Goal: Information Seeking & Learning: Learn about a topic

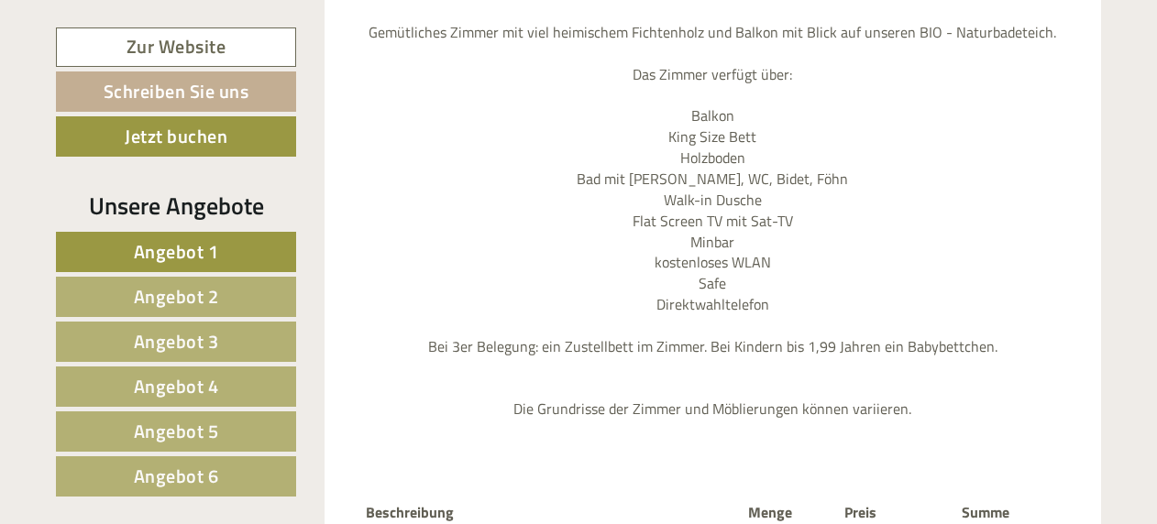
scroll to position [2108, 0]
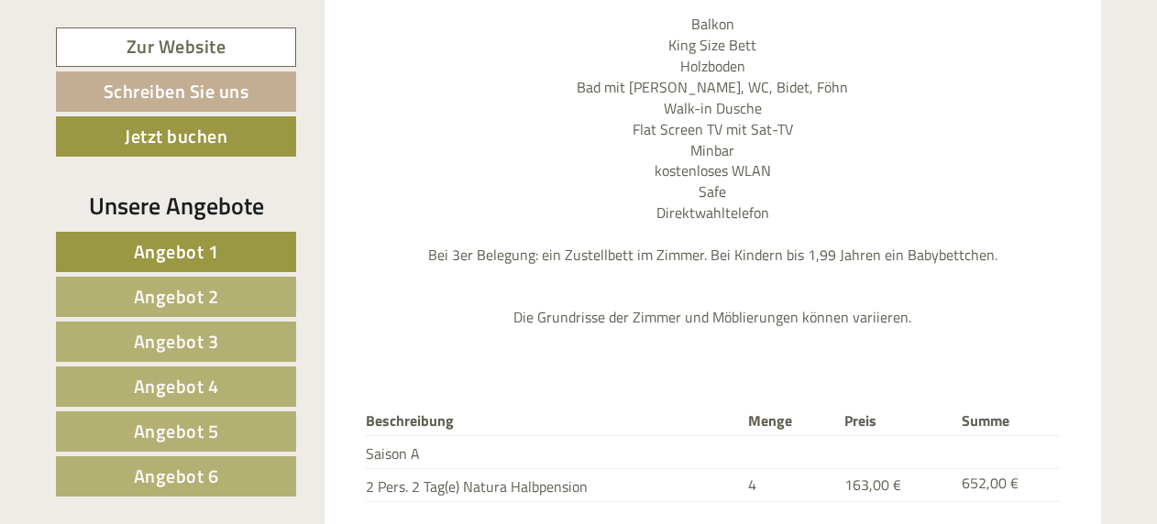
click at [237, 282] on link "Angebot 2" at bounding box center [176, 297] width 240 height 40
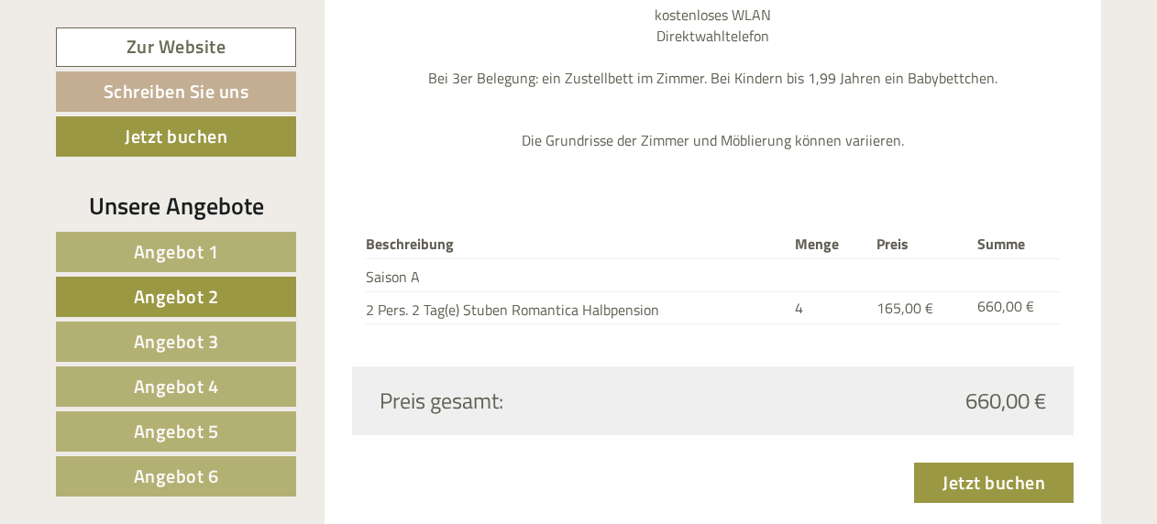
scroll to position [2334, 0]
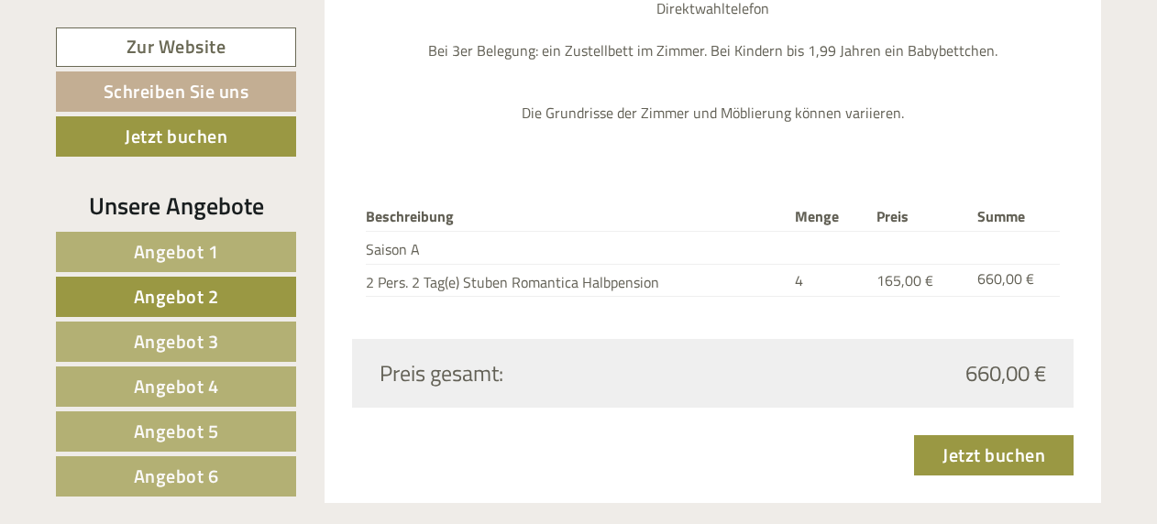
click at [212, 337] on span "Angebot 3" at bounding box center [176, 341] width 85 height 28
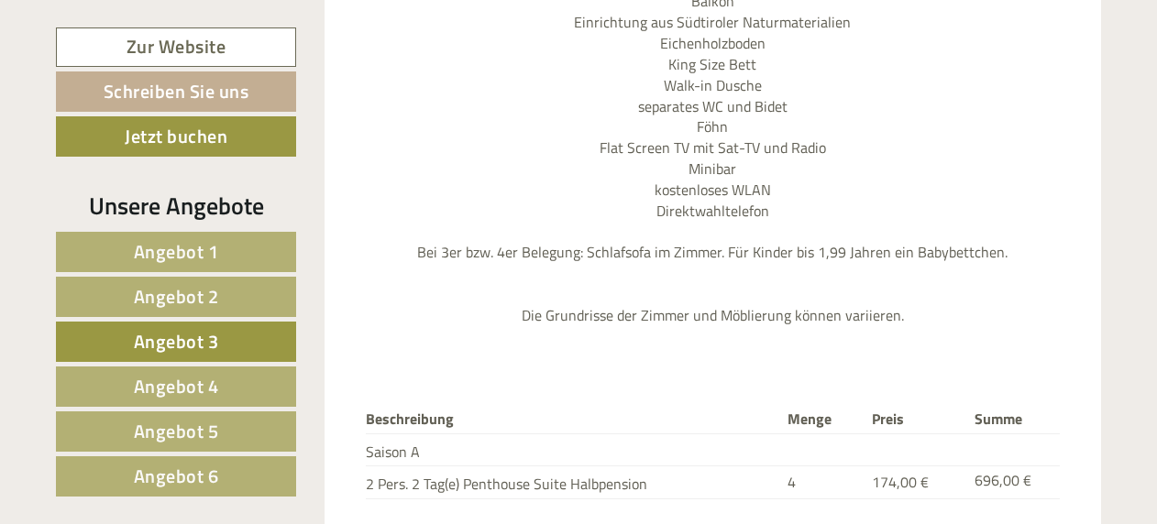
scroll to position [2242, 0]
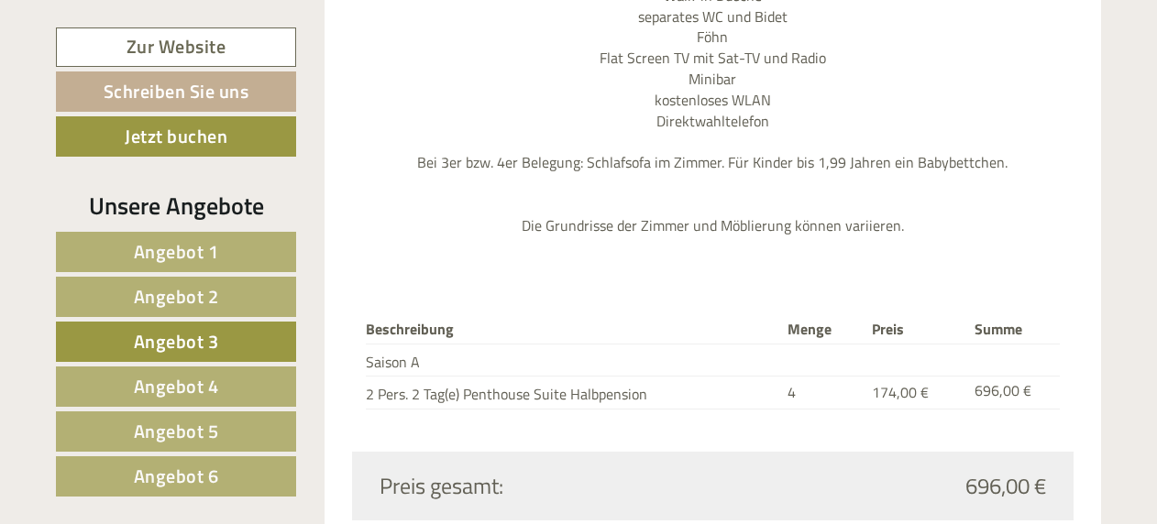
click at [227, 371] on link "Angebot 4" at bounding box center [176, 387] width 240 height 40
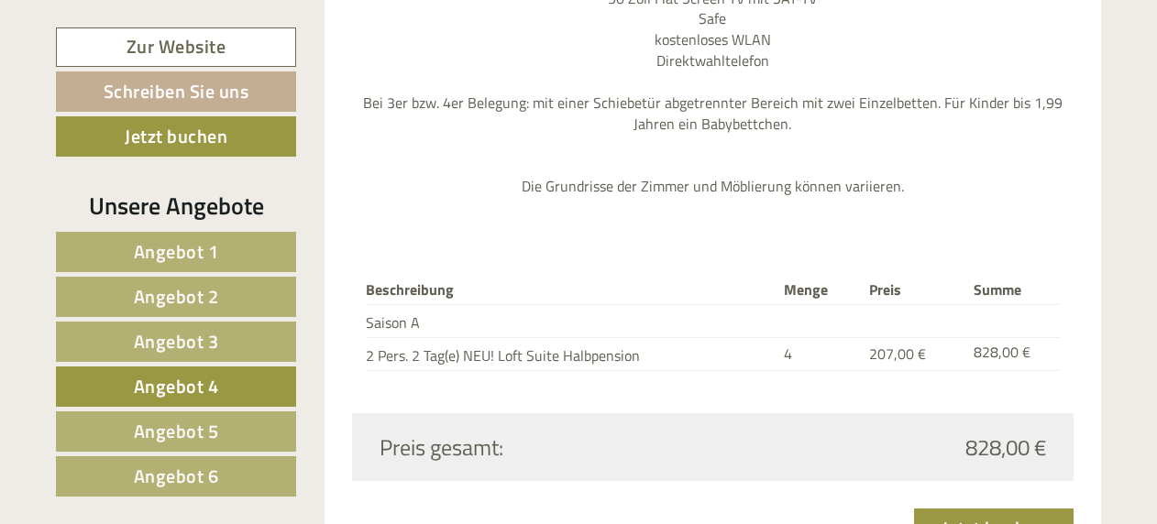
scroll to position [2426, 0]
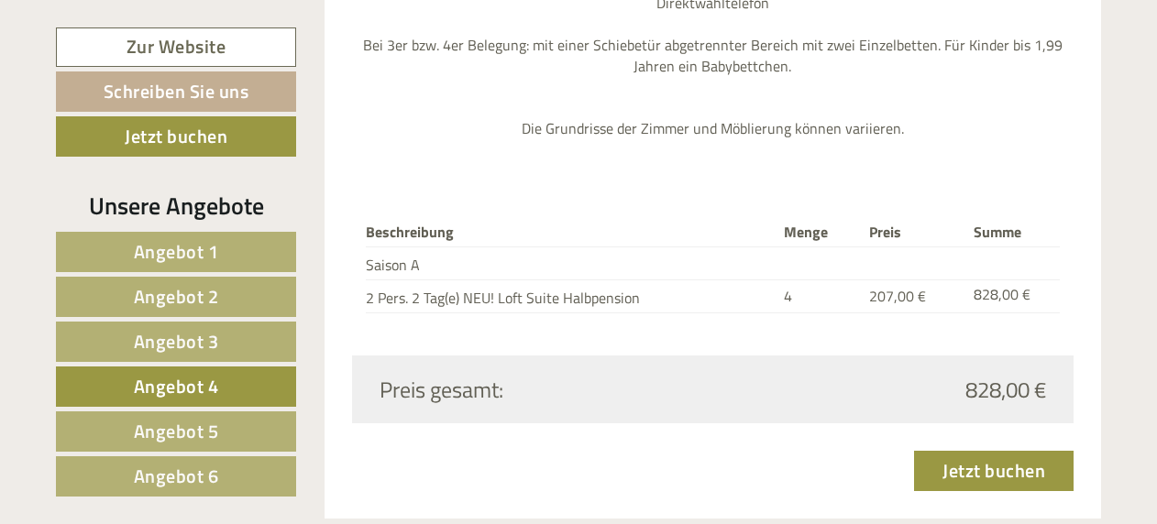
click at [247, 420] on link "Angebot 5" at bounding box center [176, 432] width 240 height 40
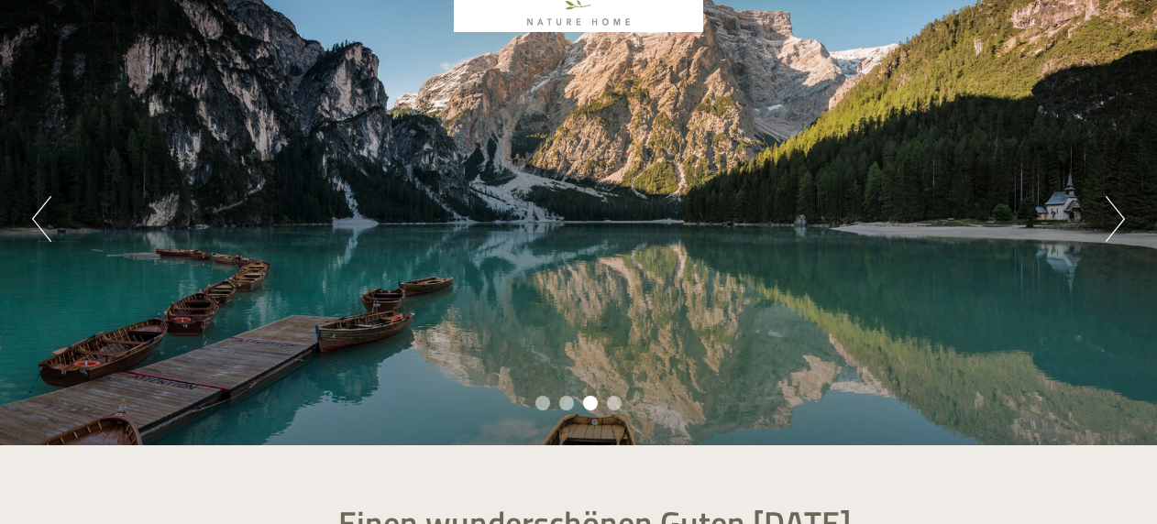
scroll to position [0, 0]
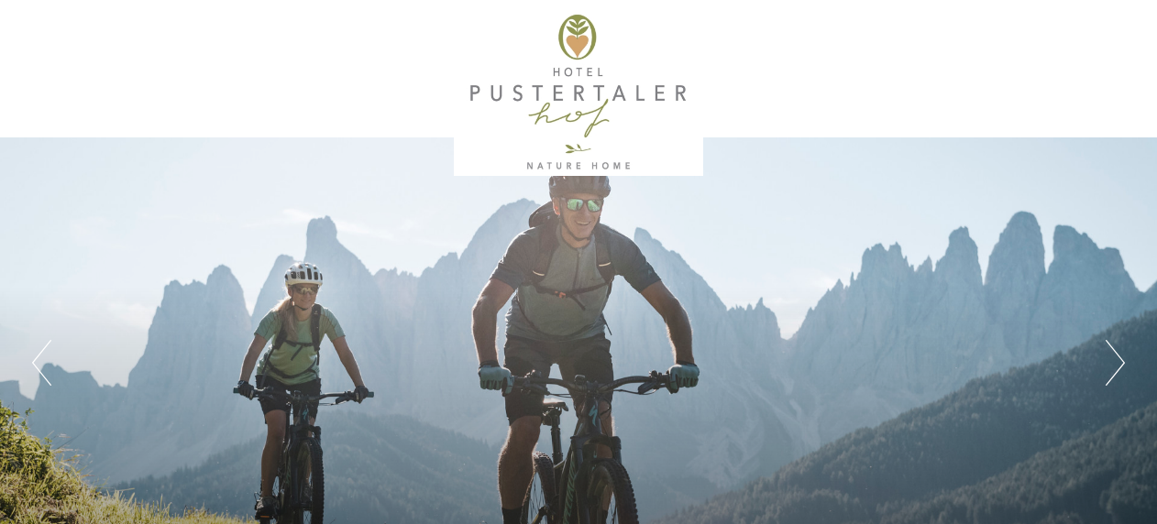
click at [1119, 357] on button "Next" at bounding box center [1115, 363] width 19 height 46
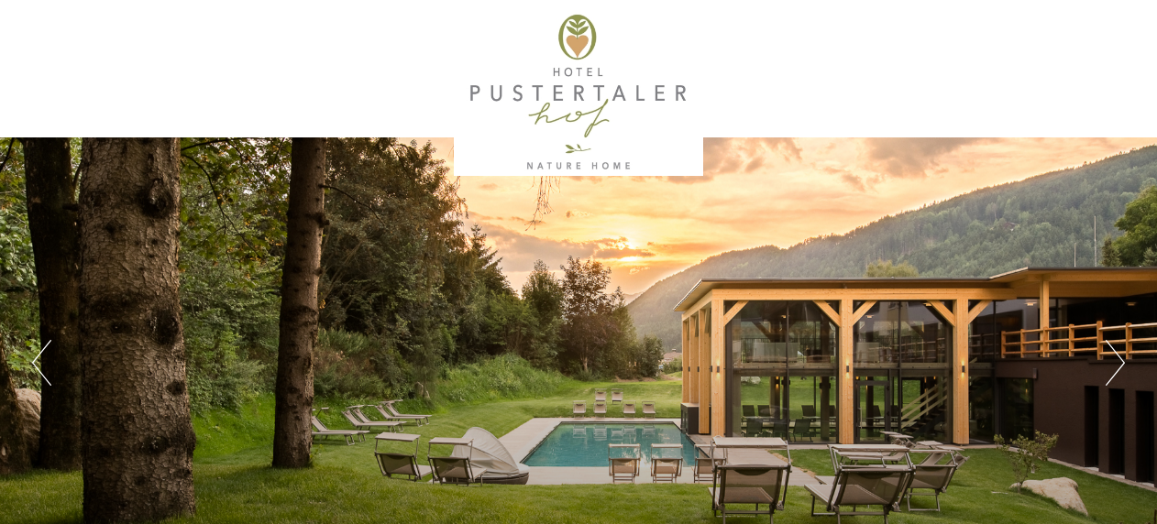
click at [1119, 357] on button "Next" at bounding box center [1115, 363] width 19 height 46
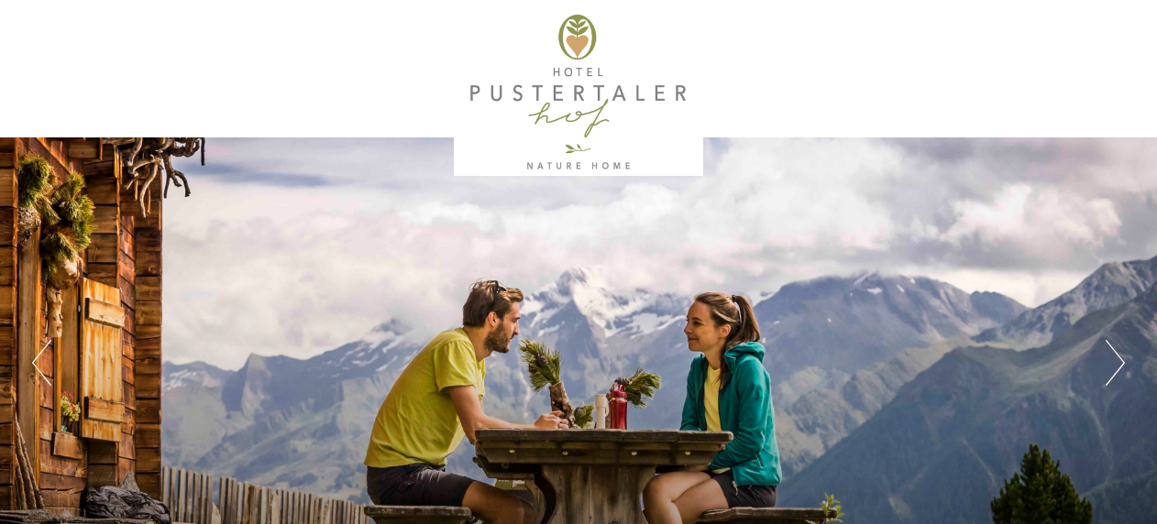
click at [1119, 357] on button "Next" at bounding box center [1115, 363] width 19 height 46
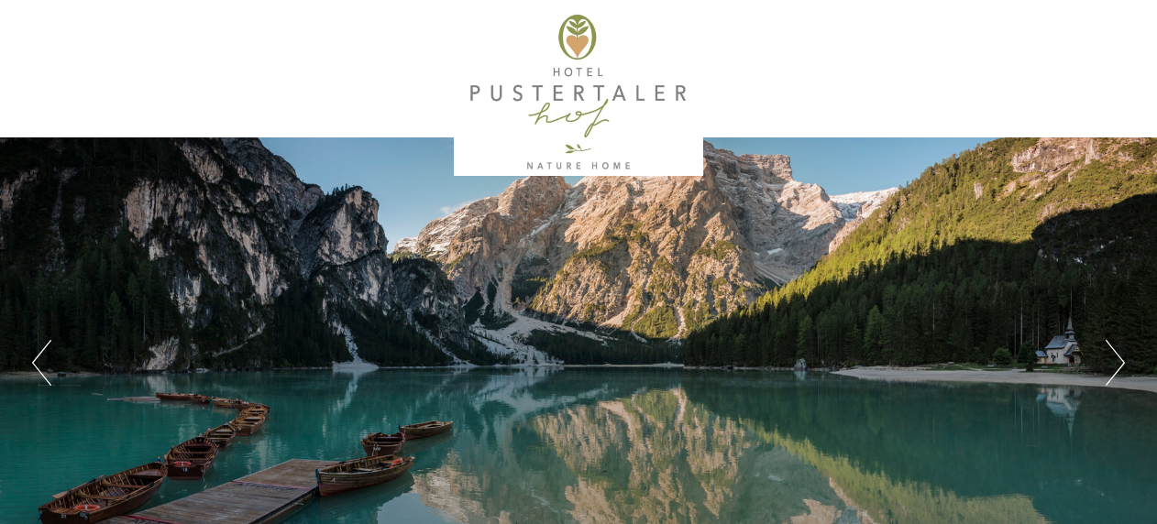
click at [1119, 357] on button "Next" at bounding box center [1115, 363] width 19 height 46
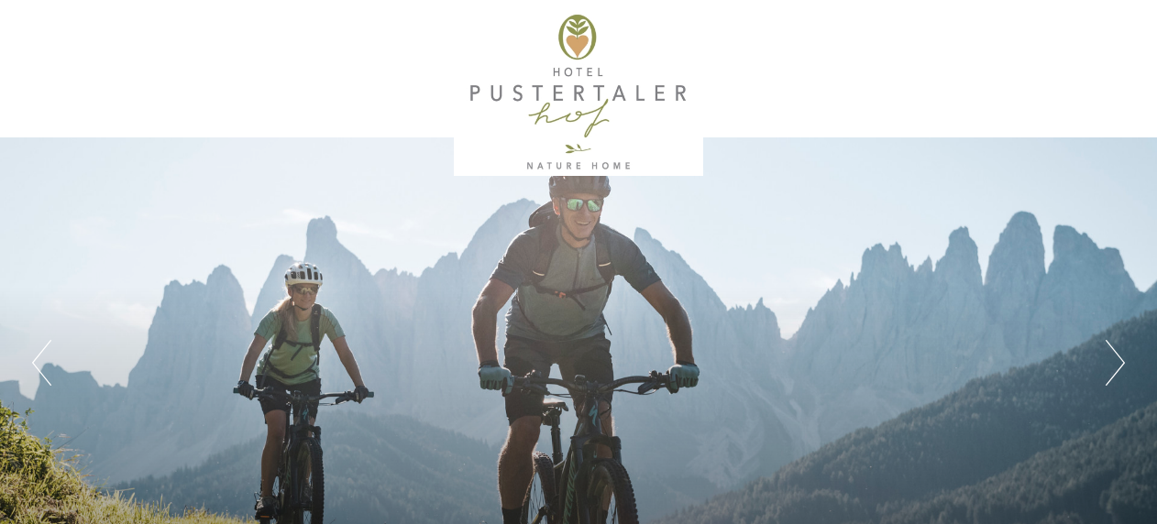
click at [1119, 357] on button "Next" at bounding box center [1115, 363] width 19 height 46
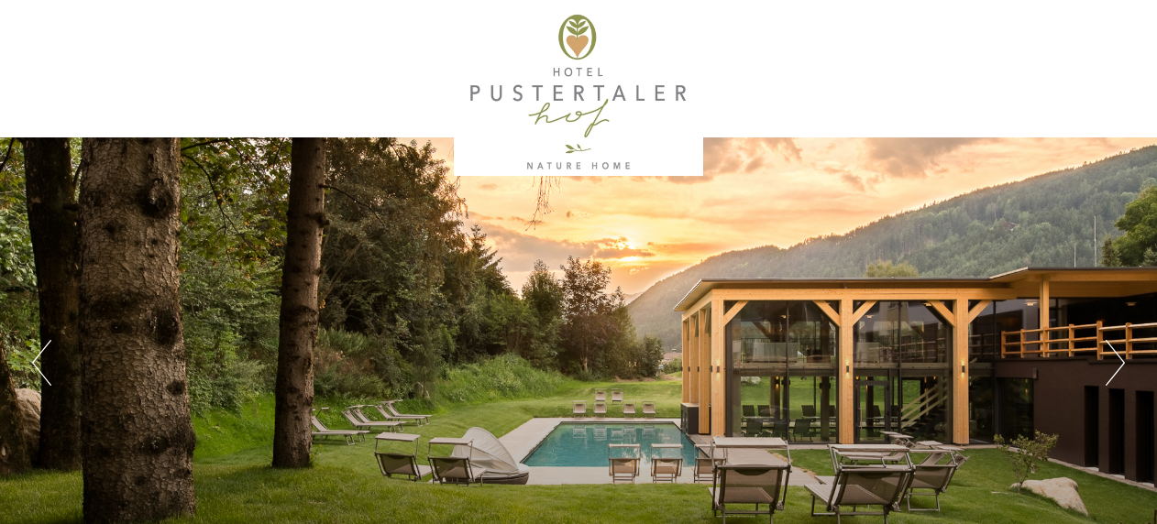
click at [1119, 357] on button "Next" at bounding box center [1115, 363] width 19 height 46
